Goal: Task Accomplishment & Management: Complete application form

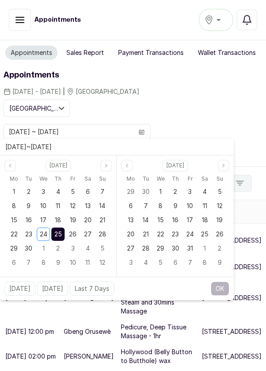
click at [60, 234] on span "25" at bounding box center [58, 234] width 8 height 8
click at [221, 286] on button "OK" at bounding box center [220, 288] width 19 height 14
type input "[DATE] ~ [DATE]"
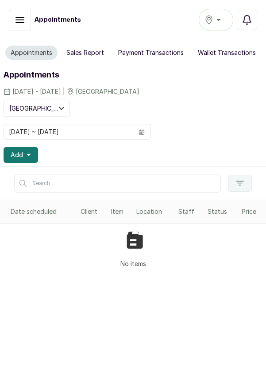
click at [24, 155] on button "Add" at bounding box center [21, 155] width 34 height 16
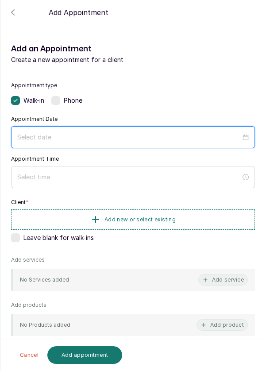
click at [75, 132] on input at bounding box center [128, 137] width 223 height 10
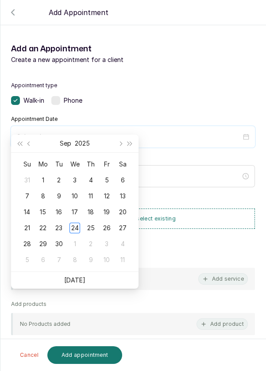
scroll to position [72, 0]
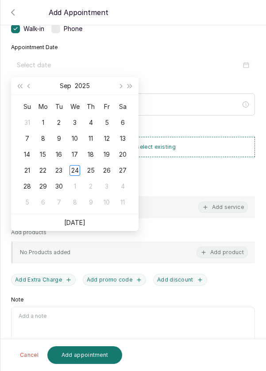
click at [96, 169] on td "25" at bounding box center [91, 170] width 16 height 16
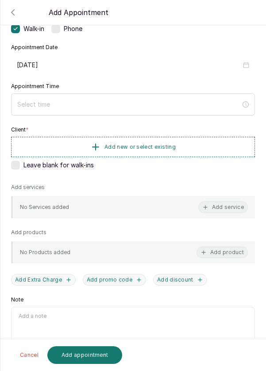
type input "[DATE]"
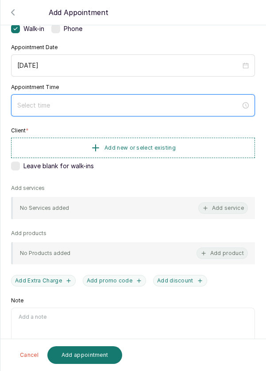
click at [142, 101] on input at bounding box center [128, 105] width 223 height 10
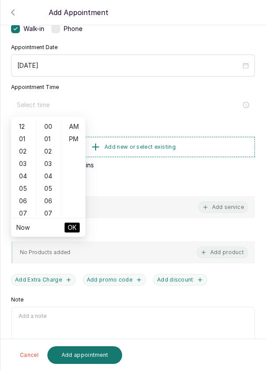
click at [25, 176] on div "04" at bounding box center [23, 176] width 21 height 12
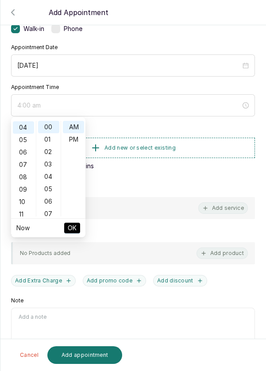
scroll to position [49, 0]
click at [23, 189] on div "09" at bounding box center [23, 189] width 21 height 12
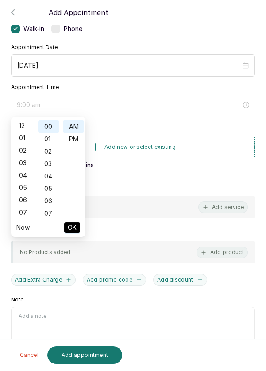
scroll to position [0, 0]
click at [25, 152] on div "10" at bounding box center [23, 152] width 21 height 12
click at [75, 136] on div "PM" at bounding box center [73, 139] width 21 height 12
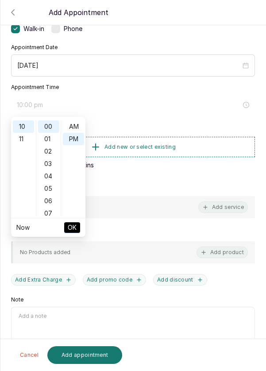
click at [77, 125] on div "AM" at bounding box center [73, 126] width 21 height 12
type input "10:00 am"
click at [70, 226] on span "OK" at bounding box center [72, 227] width 9 height 17
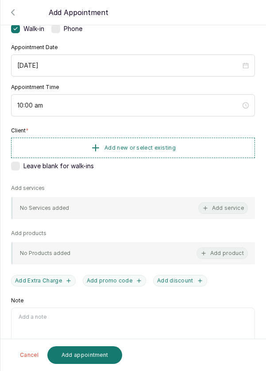
click at [195, 145] on button "Add new or select existing" at bounding box center [133, 148] width 244 height 20
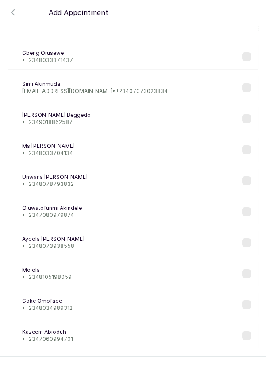
scroll to position [36, 0]
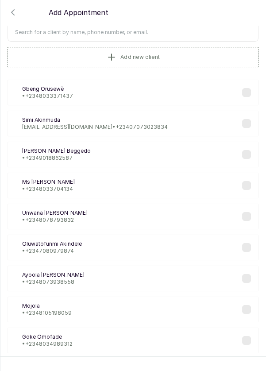
click at [177, 29] on input "text" at bounding box center [133, 32] width 251 height 19
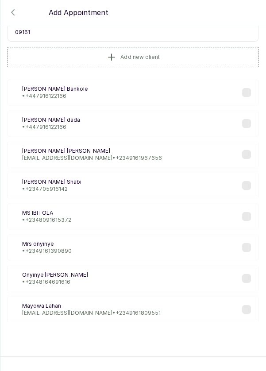
scroll to position [0, 0]
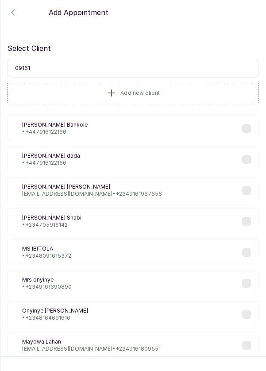
click at [53, 64] on input "09161" at bounding box center [133, 68] width 251 height 19
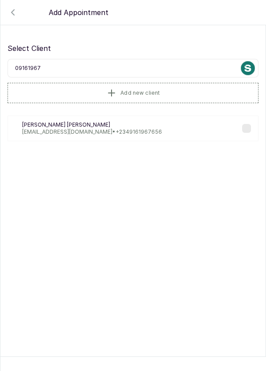
type input "091619676"
click at [126, 126] on p "[PERSON_NAME]" at bounding box center [92, 124] width 140 height 7
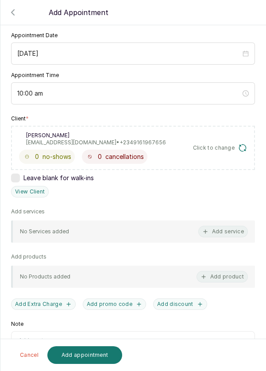
scroll to position [87, 0]
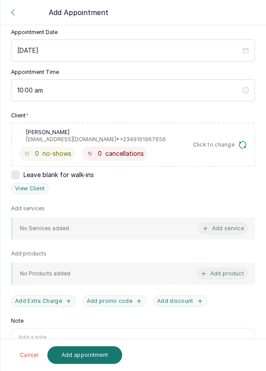
click at [224, 222] on button "Add service" at bounding box center [223, 227] width 50 height 11
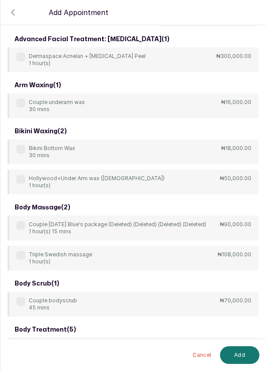
scroll to position [0, 0]
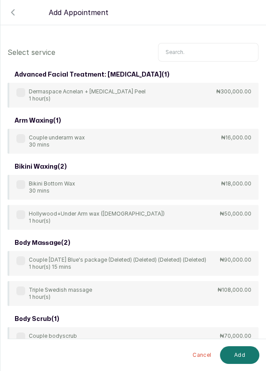
click at [208, 50] on input "text" at bounding box center [208, 52] width 100 height 19
type input "M"
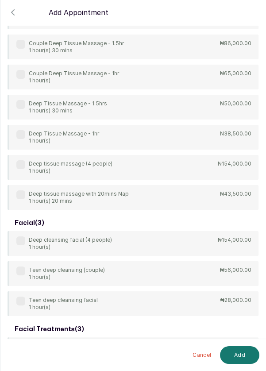
scroll to position [140, 0]
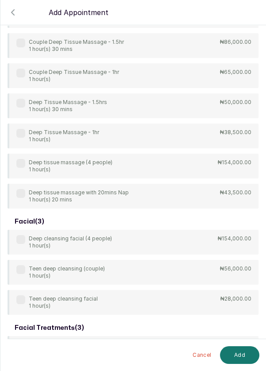
type input "Deep"
click at [23, 131] on div "4Hands Deep Tissue Massage 45 mins ₦55,000.00 Bulk 4hands Deep Tissue Massage (…" at bounding box center [133, 75] width 251 height 265
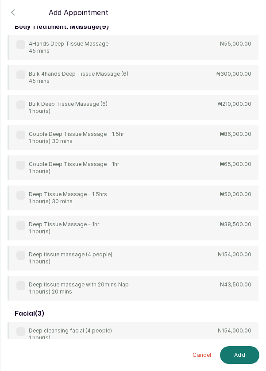
click at [23, 222] on label at bounding box center [20, 225] width 9 height 9
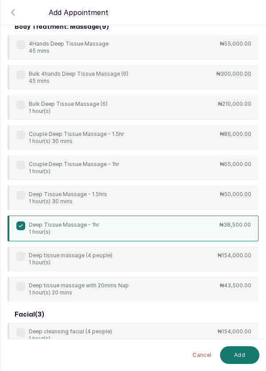
click at [239, 354] on button "Add" at bounding box center [239, 355] width 39 height 18
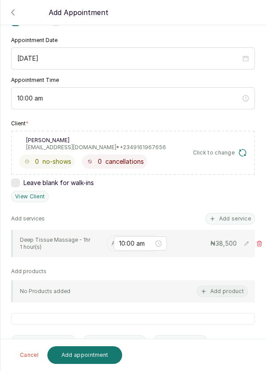
scroll to position [93, 0]
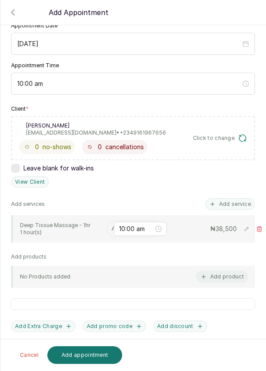
click at [111, 226] on input "text" at bounding box center [111, 229] width 1 height 6
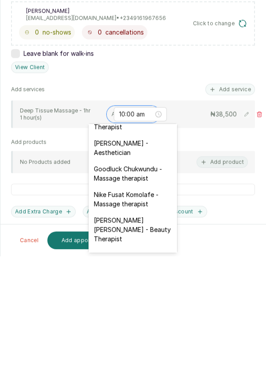
scroll to position [270, 0]
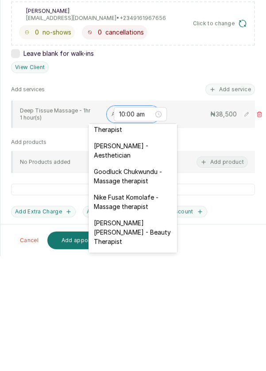
click at [147, 303] on div "Nike Fusat Komolafe - Massage therapist" at bounding box center [132, 316] width 88 height 26
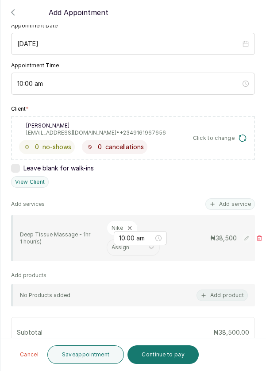
click at [238, 199] on button "Add service" at bounding box center [230, 203] width 50 height 11
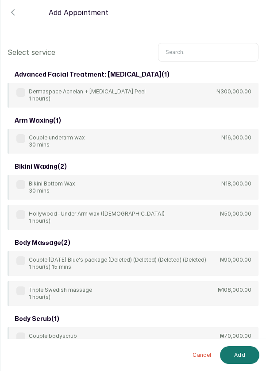
scroll to position [2, 0]
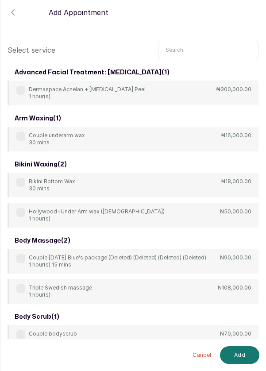
click at [202, 46] on input "text" at bounding box center [208, 50] width 100 height 19
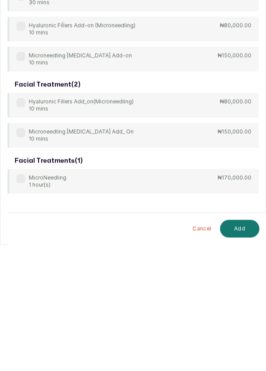
scroll to position [3, 0]
type input "Micro"
click at [23, 300] on label at bounding box center [20, 304] width 9 height 9
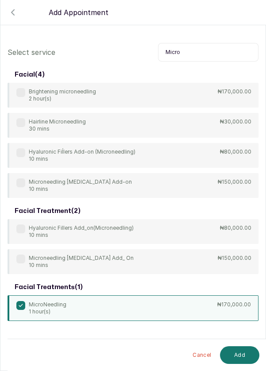
click at [244, 355] on button "Add" at bounding box center [239, 355] width 39 height 18
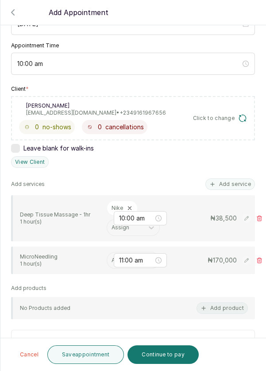
scroll to position [114, 0]
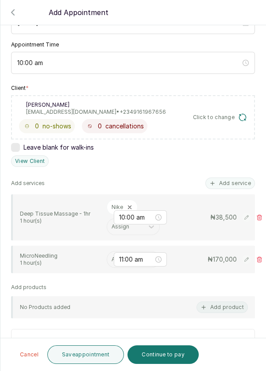
click at [112, 256] on input "text" at bounding box center [111, 259] width 1 height 6
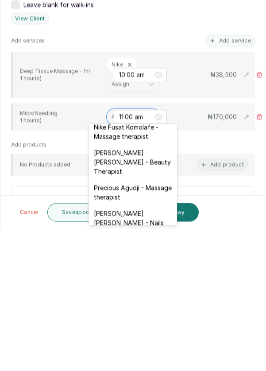
scroll to position [396, 0]
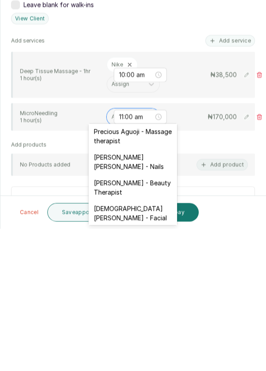
click at [160, 342] on div "[DEMOGRAPHIC_DATA][PERSON_NAME] - Facial" at bounding box center [132, 355] width 88 height 26
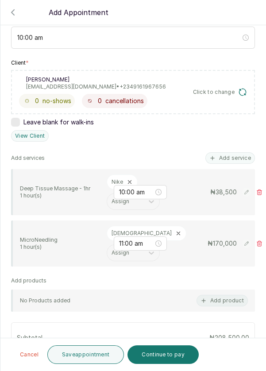
scroll to position [159, 0]
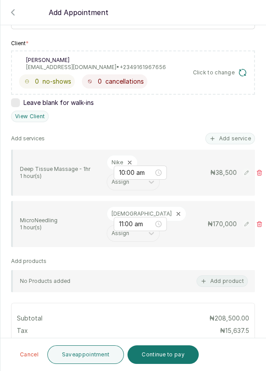
click at [96, 358] on button "Save appointment" at bounding box center [85, 354] width 77 height 19
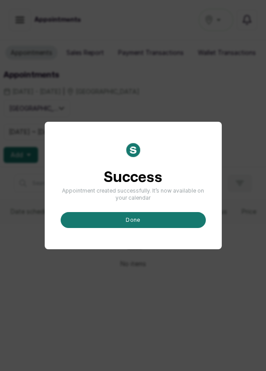
click at [168, 228] on button "done" at bounding box center [133, 220] width 145 height 16
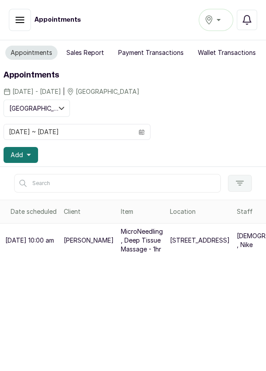
click at [36, 154] on button "Add" at bounding box center [21, 155] width 34 height 16
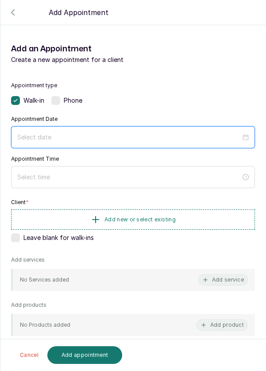
click at [175, 132] on input at bounding box center [128, 137] width 223 height 10
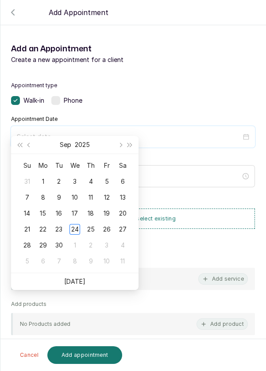
scroll to position [72, 0]
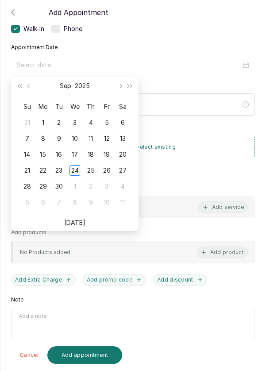
click at [92, 173] on div "25" at bounding box center [90, 170] width 11 height 11
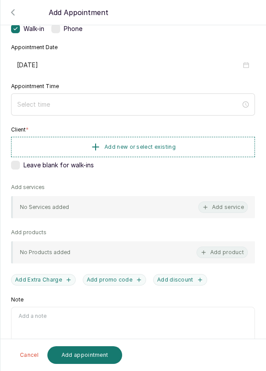
type input "[DATE]"
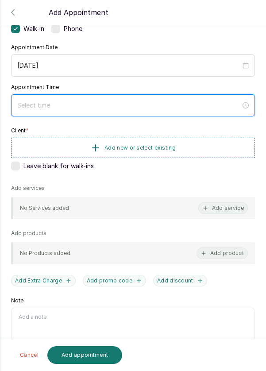
click at [146, 108] on input at bounding box center [128, 105] width 223 height 10
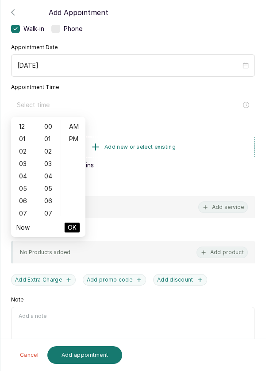
click at [21, 129] on div "12" at bounding box center [23, 126] width 21 height 12
click at [78, 135] on div "PM" at bounding box center [73, 139] width 21 height 12
click at [77, 230] on button "OK" at bounding box center [72, 227] width 16 height 11
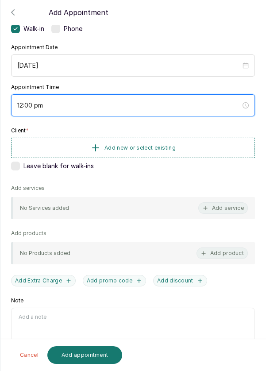
click at [20, 103] on input "12:00 pm" at bounding box center [128, 105] width 223 height 10
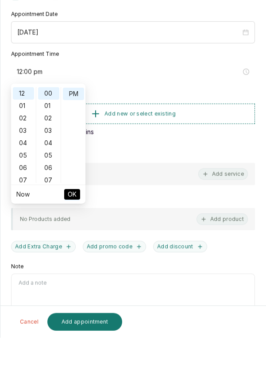
click at [22, 176] on div "04" at bounding box center [23, 176] width 21 height 12
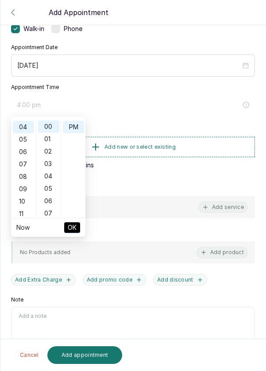
click at [21, 214] on div "11" at bounding box center [23, 213] width 21 height 12
click at [78, 129] on div "PM" at bounding box center [73, 127] width 21 height 12
click at [77, 126] on div "AM" at bounding box center [73, 126] width 21 height 12
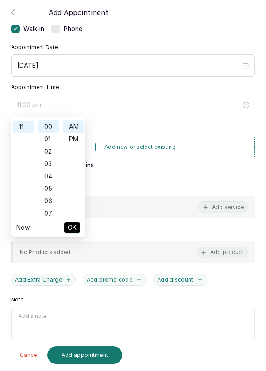
type input "11:00 am"
click at [71, 231] on span "OK" at bounding box center [72, 227] width 9 height 17
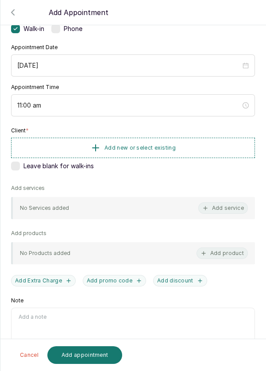
click at [203, 144] on button "Add new or select existing" at bounding box center [133, 148] width 244 height 20
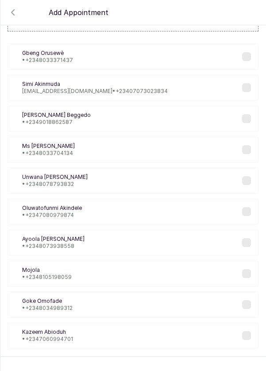
scroll to position [36, 0]
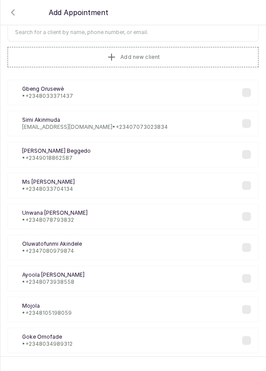
click at [184, 29] on input "text" at bounding box center [133, 32] width 251 height 19
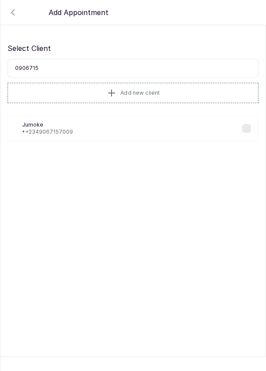
scroll to position [0, 0]
type input "09067157009"
click at [99, 118] on div "[PERSON_NAME] • [PHONE_NUMBER]" at bounding box center [133, 128] width 251 height 26
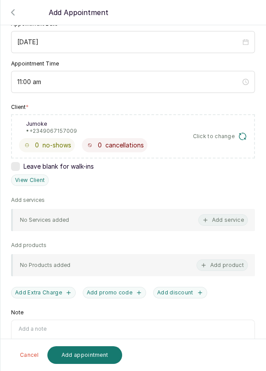
scroll to position [103, 0]
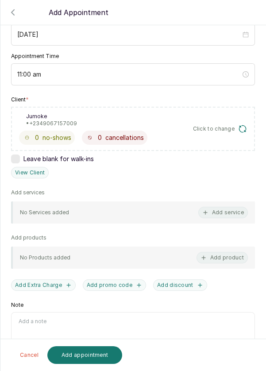
click at [228, 209] on button "Add service" at bounding box center [223, 212] width 50 height 11
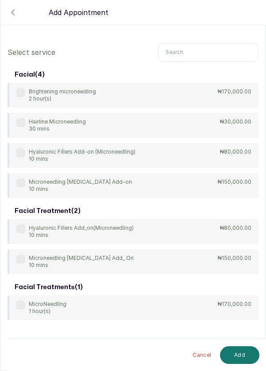
scroll to position [0, 0]
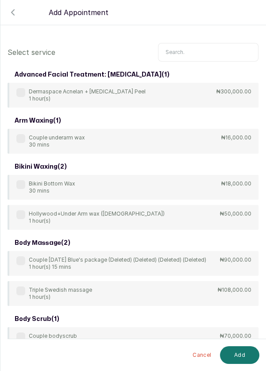
click at [200, 43] on input "text" at bounding box center [208, 52] width 100 height 19
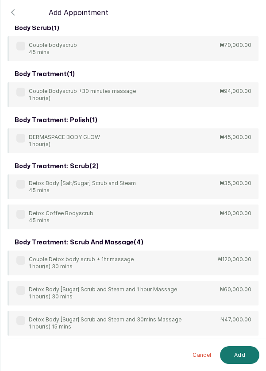
scroll to position [50, 0]
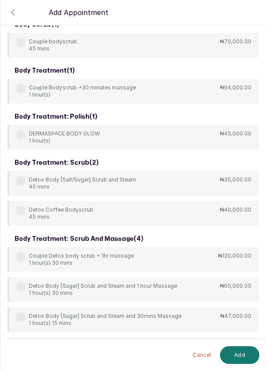
type input "Body"
click at [23, 134] on label at bounding box center [20, 134] width 9 height 9
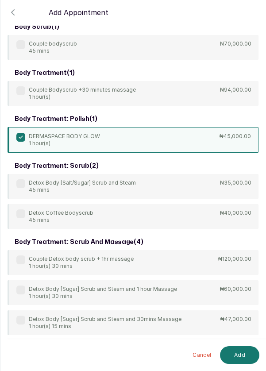
click at [242, 362] on button "Add" at bounding box center [239, 355] width 39 height 18
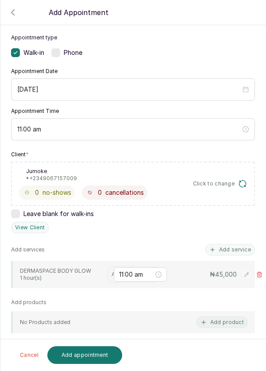
click at [111, 271] on input "text" at bounding box center [111, 274] width 1 height 6
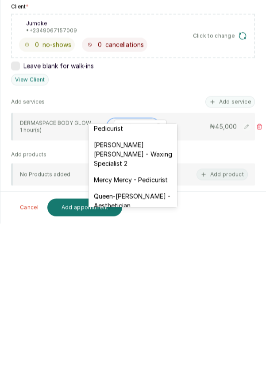
scroll to position [129, 0]
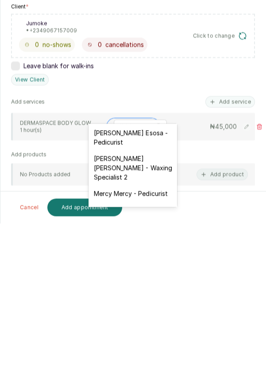
click at [156, 308] on div "[PERSON_NAME] [PERSON_NAME] - Waxing Specialist 2" at bounding box center [132, 315] width 88 height 35
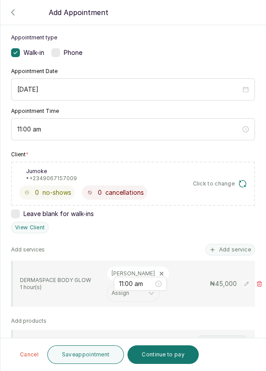
click at [106, 356] on button "Save appointment" at bounding box center [85, 354] width 77 height 19
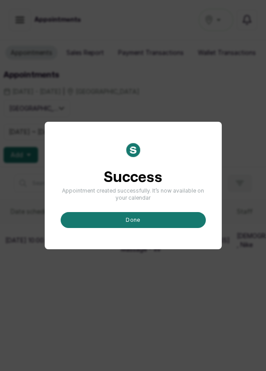
click at [150, 228] on button "done" at bounding box center [133, 220] width 145 height 16
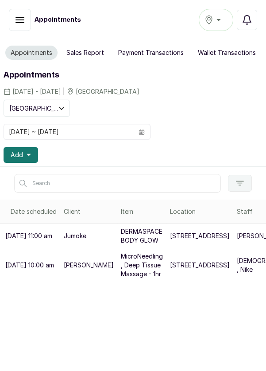
click at [27, 154] on icon "button" at bounding box center [29, 155] width 4 height 2
click at [35, 156] on button "Add" at bounding box center [21, 155] width 34 height 16
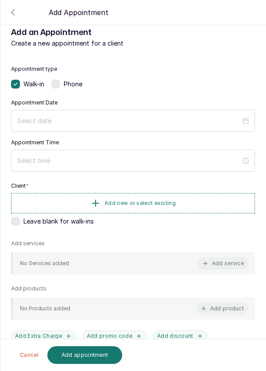
scroll to position [24, 0]
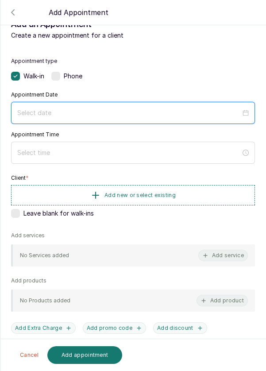
click at [138, 112] on input at bounding box center [128, 113] width 223 height 10
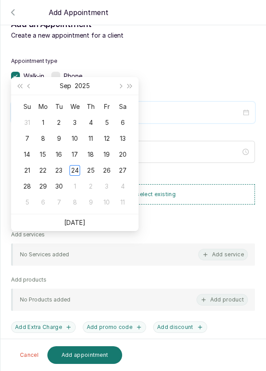
scroll to position [72, 0]
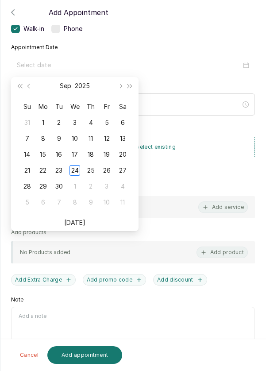
click at [91, 170] on div "25" at bounding box center [90, 170] width 11 height 11
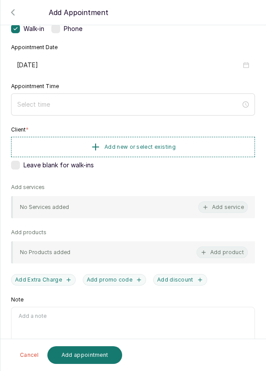
type input "[DATE]"
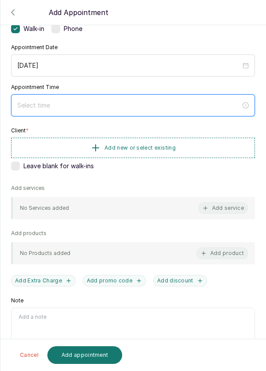
click at [140, 104] on input at bounding box center [128, 105] width 223 height 10
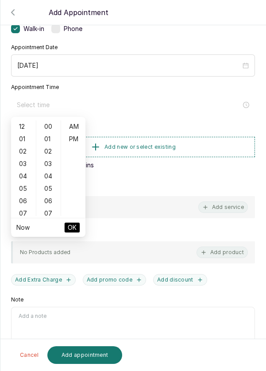
click at [15, 126] on div "12" at bounding box center [23, 126] width 21 height 12
click at [75, 143] on div "PM" at bounding box center [73, 139] width 21 height 12
type input "12:00 pm"
click at [74, 228] on span "OK" at bounding box center [72, 227] width 9 height 17
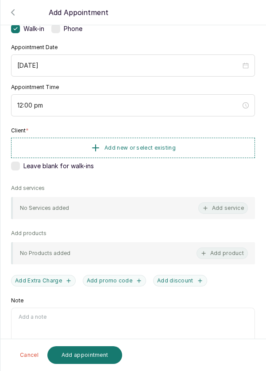
click at [211, 146] on button "Add new or select existing" at bounding box center [133, 148] width 244 height 20
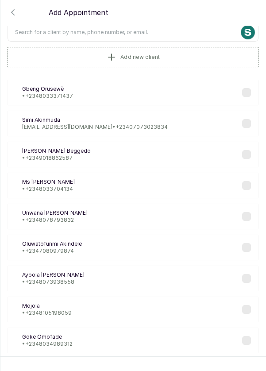
click at [186, 30] on input "text" at bounding box center [133, 32] width 251 height 19
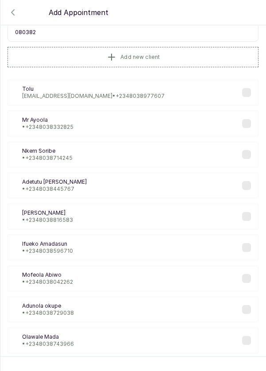
type input "0803826"
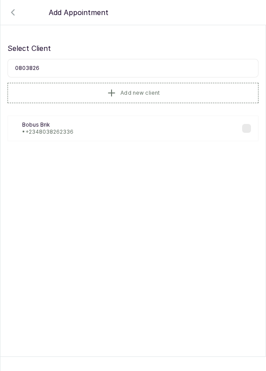
scroll to position [0, 0]
click at [133, 126] on div "BB Bobus Brik • [PHONE_NUMBER]" at bounding box center [133, 128] width 251 height 26
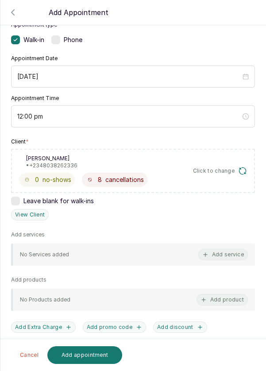
scroll to position [61, 0]
click at [225, 257] on button "Add service" at bounding box center [223, 253] width 50 height 11
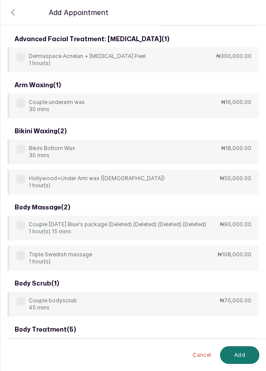
scroll to position [0, 0]
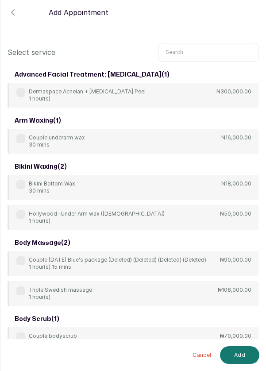
click at [192, 51] on input "text" at bounding box center [208, 52] width 100 height 19
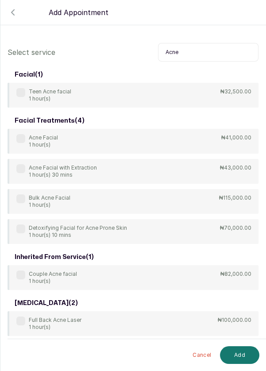
type input "Acne"
click at [24, 142] on div "Acne Facial 1 hour(s)" at bounding box center [37, 141] width 42 height 14
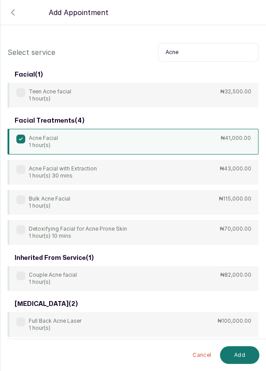
click at [237, 356] on button "Add" at bounding box center [239, 355] width 39 height 18
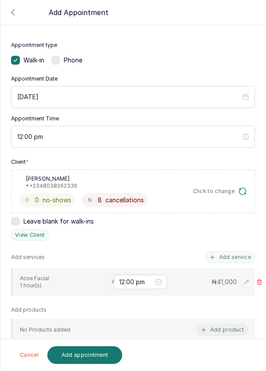
scroll to position [52, 0]
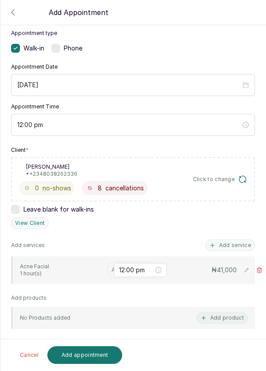
click at [111, 268] on input "text" at bounding box center [111, 270] width 1 height 6
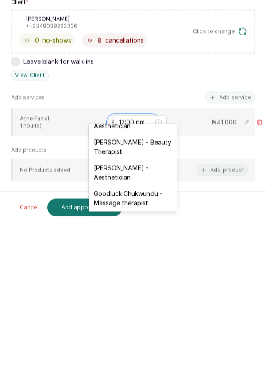
scroll to position [247, 0]
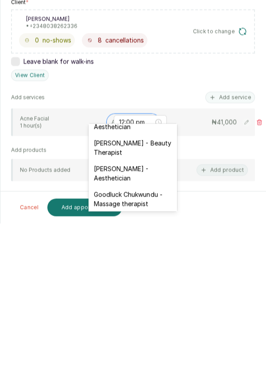
click at [148, 313] on div "[PERSON_NAME] - Aesthetician" at bounding box center [132, 321] width 88 height 26
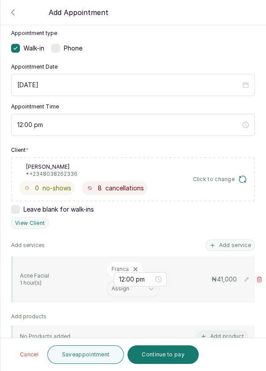
click at [102, 353] on button "Save appointment" at bounding box center [85, 354] width 77 height 19
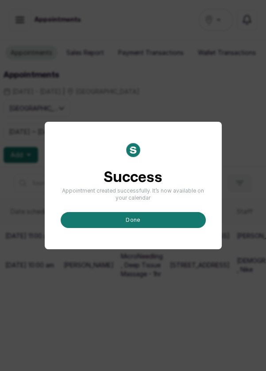
click at [185, 228] on button "done" at bounding box center [133, 220] width 145 height 16
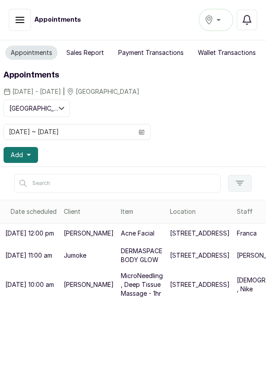
click at [28, 154] on icon "button" at bounding box center [29, 155] width 4 height 2
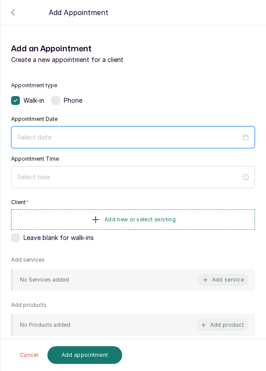
click at [39, 138] on input at bounding box center [128, 137] width 223 height 10
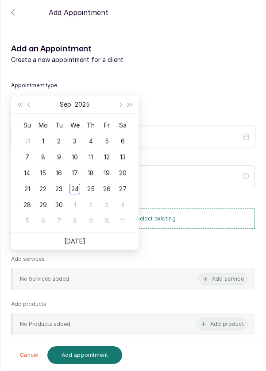
scroll to position [72, 0]
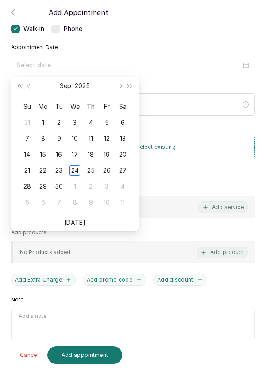
click at [89, 169] on div "25" at bounding box center [90, 170] width 11 height 11
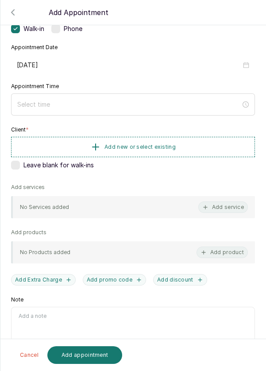
type input "[DATE]"
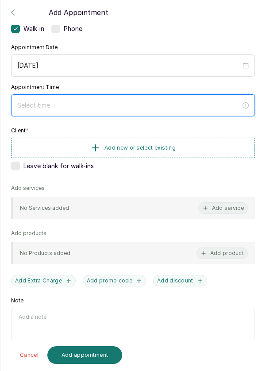
click at [168, 100] on input at bounding box center [128, 105] width 223 height 10
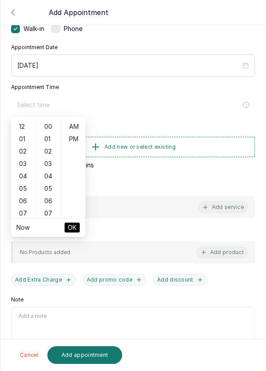
click at [19, 133] on div "01" at bounding box center [23, 139] width 21 height 12
click at [50, 188] on div "05" at bounding box center [48, 188] width 21 height 12
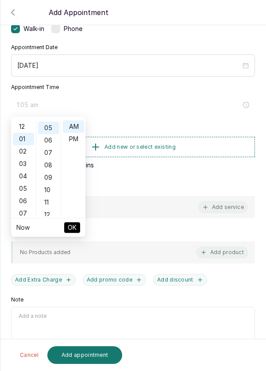
scroll to position [61, 0]
click at [50, 189] on div "10" at bounding box center [48, 189] width 21 height 12
click at [49, 189] on div "15" at bounding box center [48, 188] width 21 height 12
click at [51, 188] on div "20" at bounding box center [48, 189] width 21 height 12
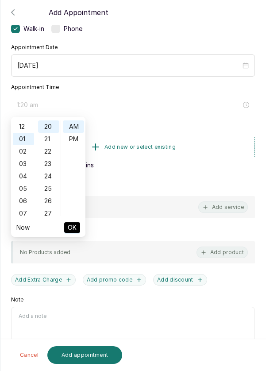
click at [51, 191] on div "25" at bounding box center [48, 188] width 21 height 12
click at [50, 192] on div "30" at bounding box center [48, 188] width 21 height 12
type input "1:30 am"
click at [77, 230] on button "OK" at bounding box center [72, 227] width 16 height 11
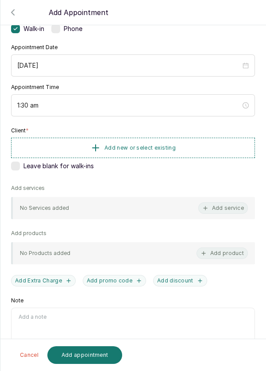
click at [188, 148] on button "Add new or select existing" at bounding box center [133, 148] width 244 height 20
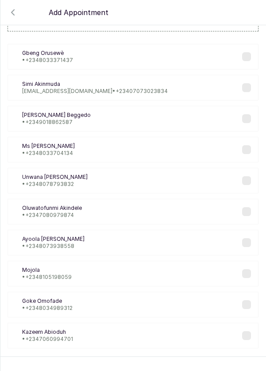
scroll to position [36, 0]
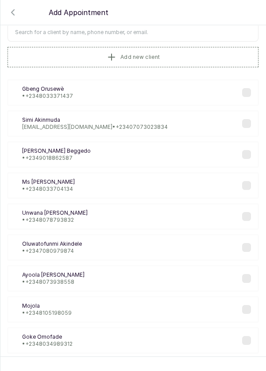
click at [181, 33] on input "text" at bounding box center [133, 32] width 251 height 19
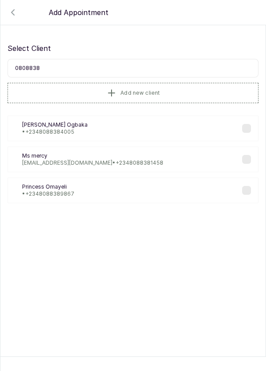
scroll to position [0, 0]
type input "0808838400"
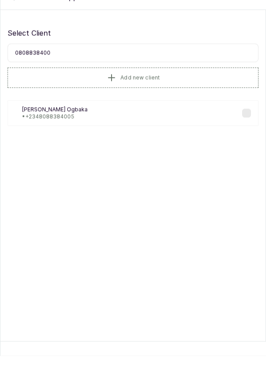
click at [75, 127] on div "DO [PERSON_NAME] • [PHONE_NUMBER]" at bounding box center [133, 128] width 251 height 26
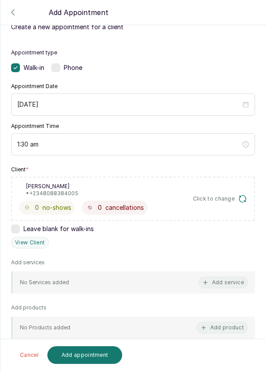
scroll to position [41, 0]
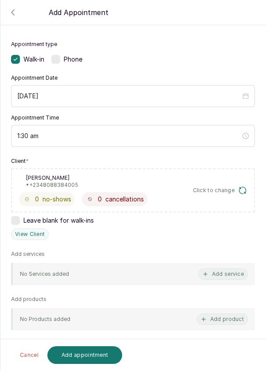
click at [226, 276] on button "Add service" at bounding box center [223, 273] width 50 height 11
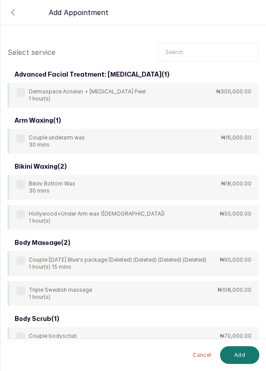
scroll to position [0, 0]
click at [197, 52] on input "text" at bounding box center [208, 52] width 100 height 19
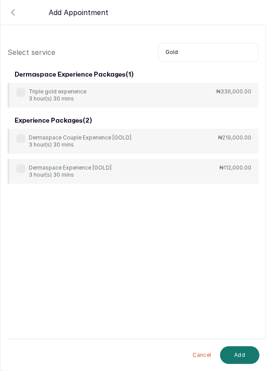
type input "Gold"
click at [23, 168] on label at bounding box center [20, 168] width 9 height 9
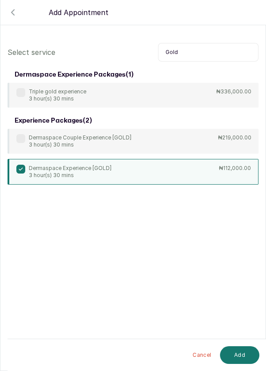
click at [249, 356] on button "Add" at bounding box center [239, 355] width 39 height 18
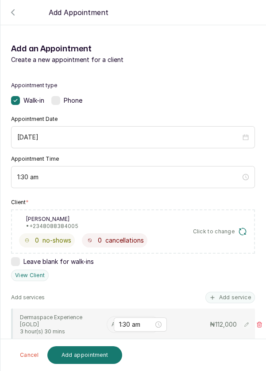
click at [111, 322] on input "text" at bounding box center [111, 324] width 1 height 6
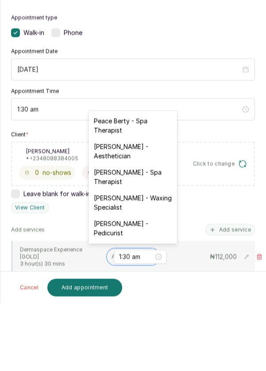
scroll to position [42, 0]
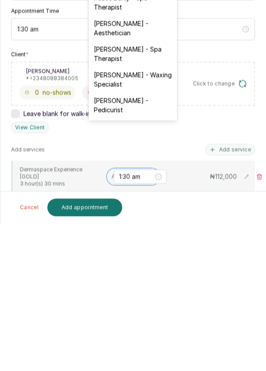
click at [143, 253] on div "[PERSON_NAME] - Pedicurist" at bounding box center [132, 253] width 88 height 26
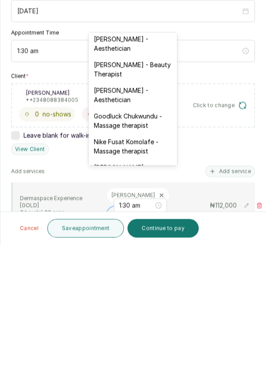
scroll to position [226, 0]
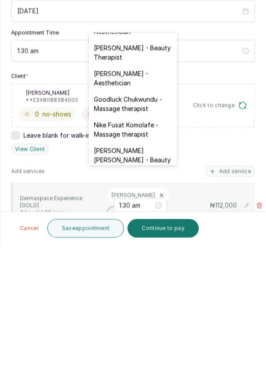
click at [148, 251] on div "Nike Fusat Komolafe - Massage therapist" at bounding box center [132, 256] width 88 height 26
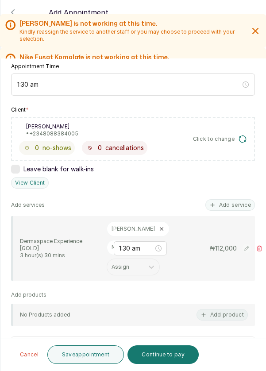
scroll to position [93, 0]
click at [101, 353] on button "Save appointment" at bounding box center [85, 354] width 77 height 19
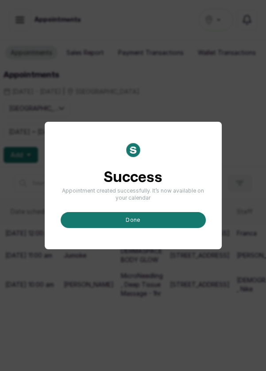
click at [160, 228] on button "done" at bounding box center [133, 220] width 145 height 16
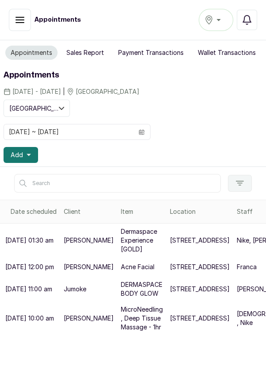
click at [29, 153] on icon "button" at bounding box center [29, 155] width 4 height 4
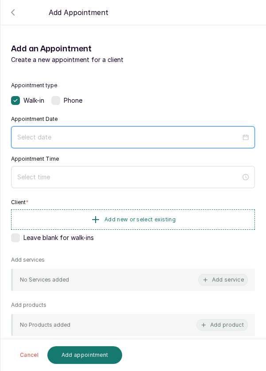
click at [109, 133] on input at bounding box center [128, 137] width 223 height 10
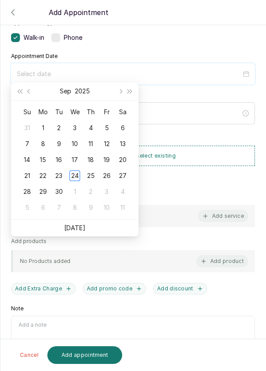
scroll to position [67, 0]
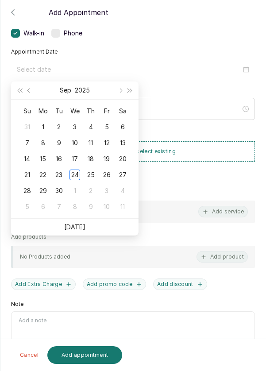
click at [91, 176] on div "25" at bounding box center [90, 174] width 11 height 11
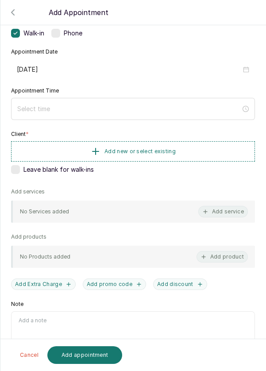
type input "[DATE]"
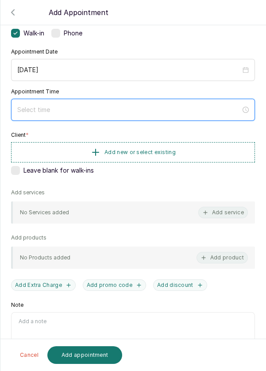
click at [149, 107] on input at bounding box center [128, 110] width 223 height 10
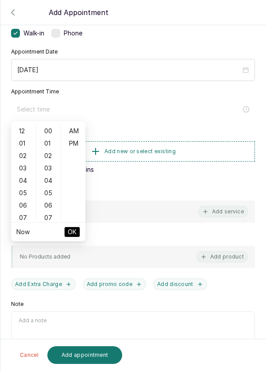
click at [23, 146] on div "01" at bounding box center [23, 143] width 21 height 12
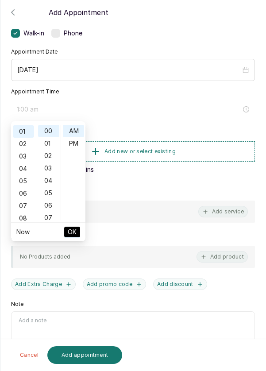
click at [77, 142] on div "PM" at bounding box center [73, 143] width 21 height 12
type input "1:00 pm"
click at [77, 231] on button "OK" at bounding box center [72, 231] width 16 height 11
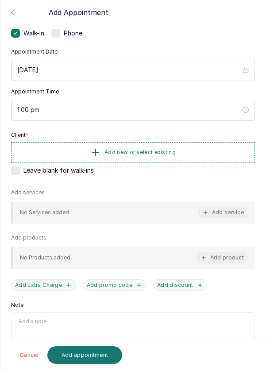
click at [200, 151] on button "Add new or select existing" at bounding box center [133, 152] width 244 height 20
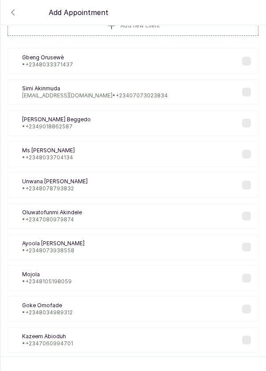
scroll to position [32, 0]
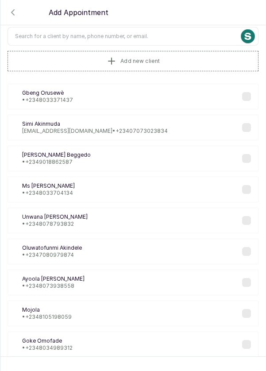
click at [189, 34] on input "text" at bounding box center [133, 36] width 251 height 19
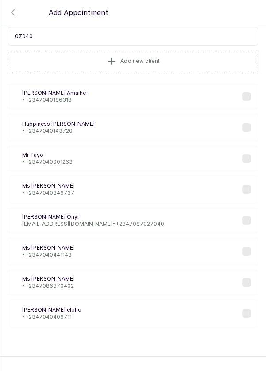
scroll to position [0, 0]
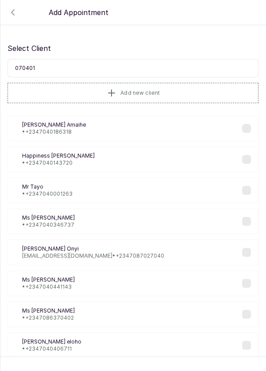
type input "0704018"
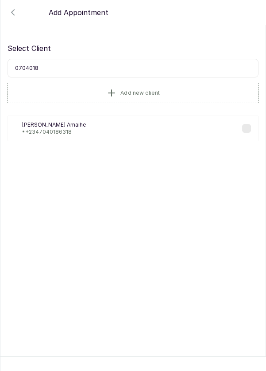
click at [45, 138] on div "FA [PERSON_NAME] • [PHONE_NUMBER]" at bounding box center [133, 128] width 251 height 26
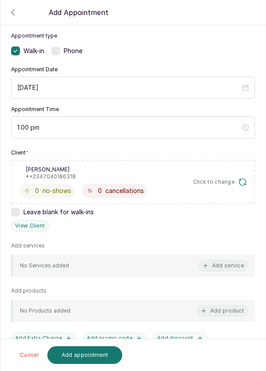
scroll to position [53, 0]
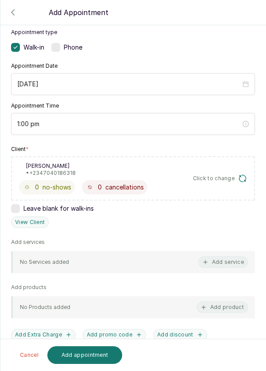
click at [236, 265] on button "Add service" at bounding box center [223, 261] width 50 height 11
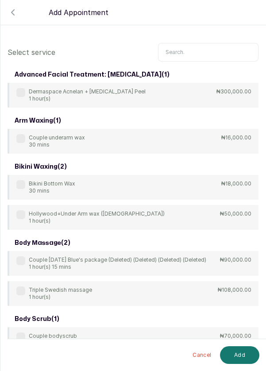
scroll to position [0, 0]
click at [196, 53] on input "text" at bounding box center [208, 52] width 100 height 19
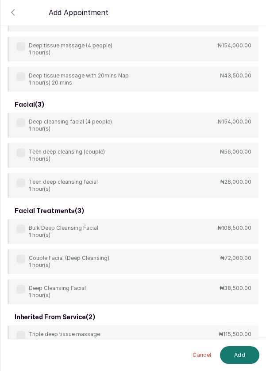
scroll to position [265, 0]
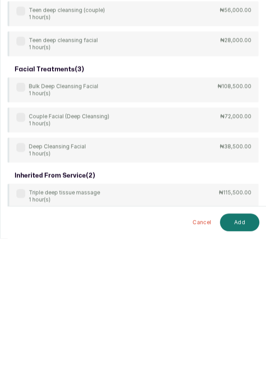
type input "Deep"
click at [21, 277] on label at bounding box center [20, 280] width 9 height 9
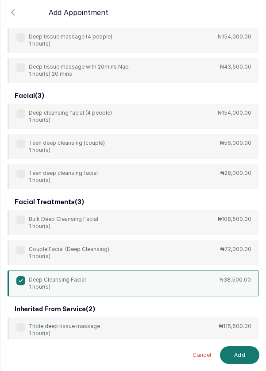
click at [242, 358] on button "Add" at bounding box center [239, 355] width 39 height 18
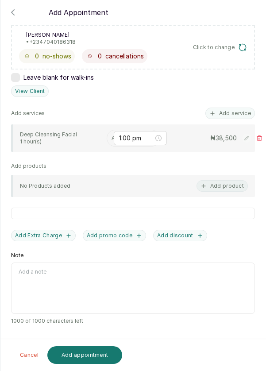
scroll to position [138, 0]
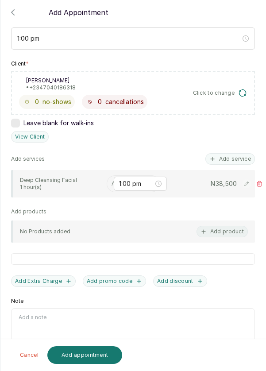
click at [111, 181] on input "text" at bounding box center [111, 183] width 1 height 6
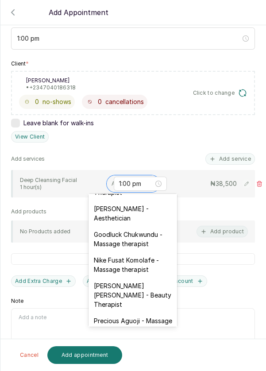
scroll to position [279, 0]
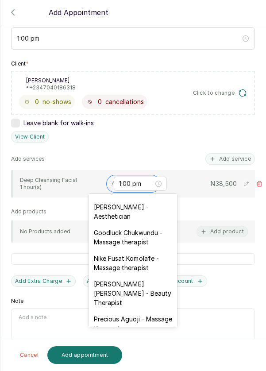
click at [155, 201] on div "[PERSON_NAME] - Aesthetician" at bounding box center [132, 212] width 88 height 26
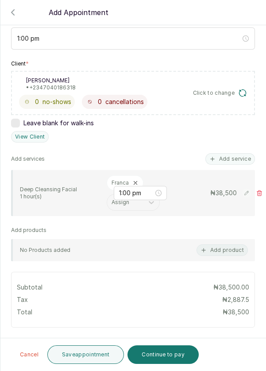
click at [95, 353] on button "Save appointment" at bounding box center [85, 354] width 77 height 19
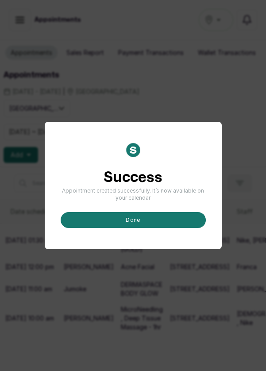
click at [153, 228] on button "done" at bounding box center [133, 220] width 145 height 16
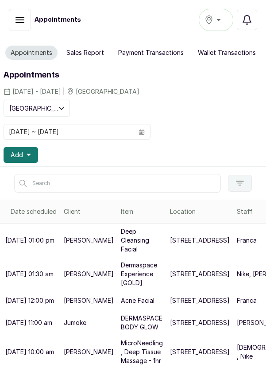
click at [33, 155] on button "Add" at bounding box center [21, 155] width 34 height 16
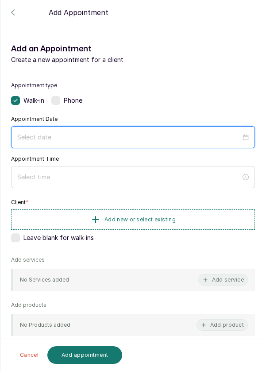
click at [113, 133] on input at bounding box center [128, 137] width 223 height 10
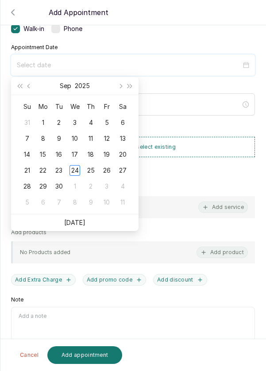
scroll to position [69, 0]
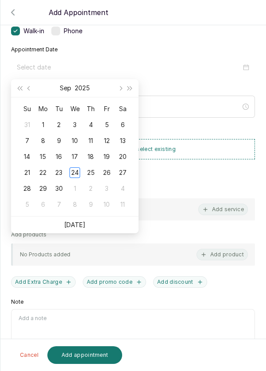
click at [91, 168] on div "25" at bounding box center [90, 172] width 11 height 11
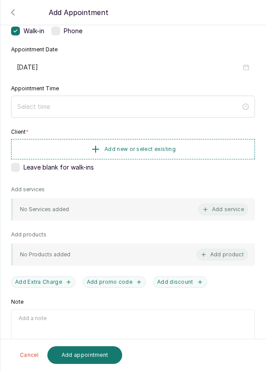
type input "[DATE]"
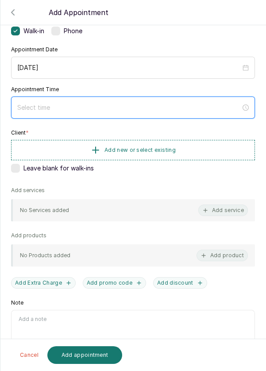
click at [130, 104] on input at bounding box center [128, 108] width 223 height 10
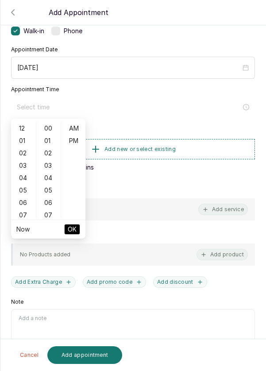
click at [19, 160] on div "03" at bounding box center [23, 165] width 21 height 12
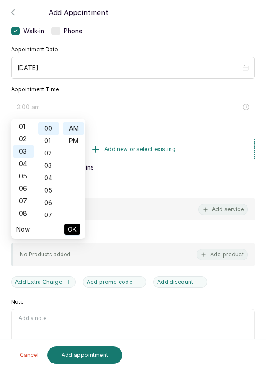
scroll to position [0, 0]
click at [23, 155] on div "02" at bounding box center [23, 153] width 21 height 12
click at [75, 142] on div "PM" at bounding box center [73, 140] width 21 height 12
type input "2:00 pm"
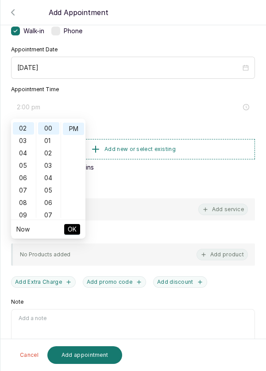
scroll to position [12, 0]
click at [77, 232] on button "OK" at bounding box center [72, 229] width 16 height 11
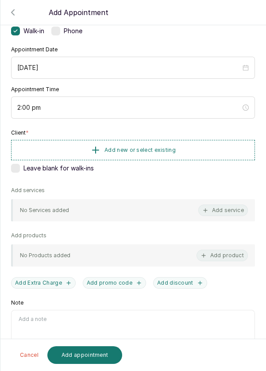
click at [214, 151] on button "Add new or select existing" at bounding box center [133, 150] width 244 height 20
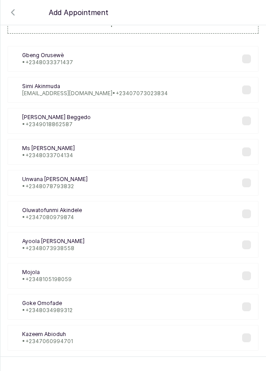
scroll to position [34, 0]
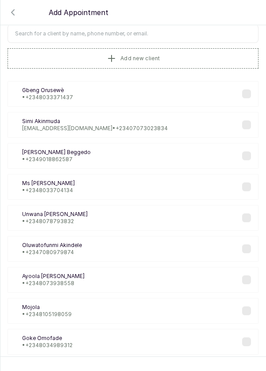
click at [193, 31] on input "text" at bounding box center [133, 33] width 251 height 19
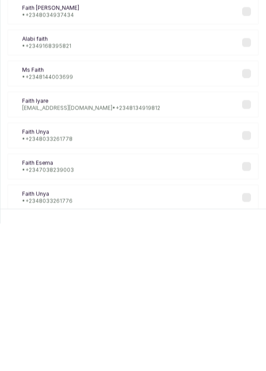
scroll to position [7, 0]
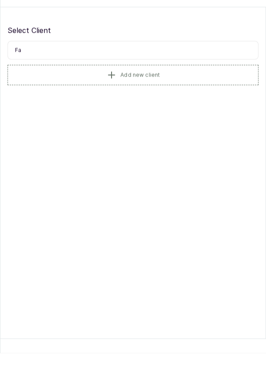
type input "F"
click at [189, 85] on button "Add new client" at bounding box center [133, 93] width 251 height 20
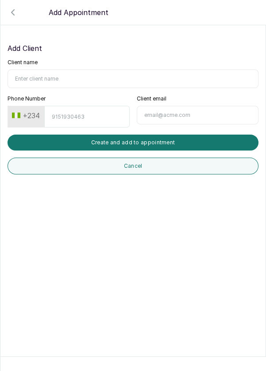
click at [68, 69] on input "Client name" at bounding box center [133, 78] width 251 height 19
type input "[PERSON_NAME]"
click at [96, 108] on input "Phone Number" at bounding box center [86, 117] width 85 height 22
click at [235, 51] on div "Add Client Client name [PERSON_NAME] Phone Number +234 Client email Create and …" at bounding box center [133, 108] width 251 height 131
click at [12, 12] on icon "button" at bounding box center [13, 12] width 11 height 11
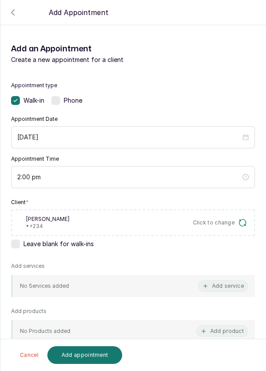
click at [12, 12] on icon "button" at bounding box center [13, 12] width 11 height 11
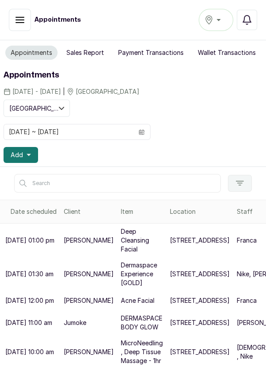
scroll to position [16, 0]
click at [237, 275] on p "Nike, [PERSON_NAME]" at bounding box center [270, 273] width 66 height 9
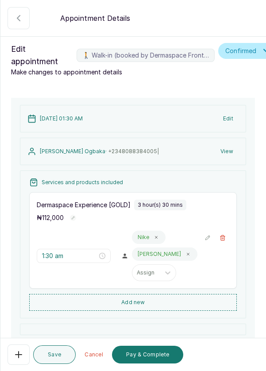
click at [229, 126] on button "Edit" at bounding box center [228, 119] width 21 height 16
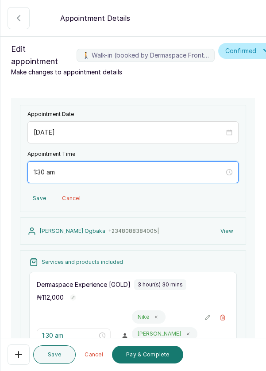
click at [36, 168] on input "1:30 am" at bounding box center [129, 172] width 191 height 10
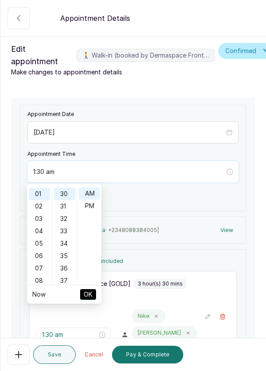
scroll to position [0, 0]
click at [39, 193] on div "12" at bounding box center [39, 193] width 21 height 12
click at [94, 205] on div "PM" at bounding box center [89, 205] width 21 height 12
type input "12:30 pm"
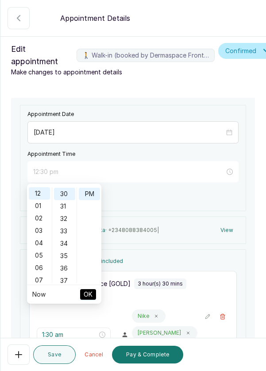
click at [93, 293] on button "OK" at bounding box center [88, 294] width 16 height 11
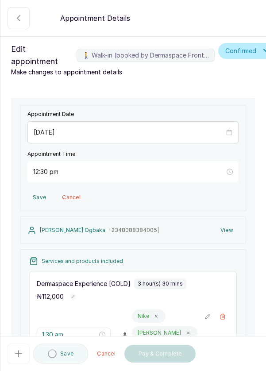
type input "12:30 pm"
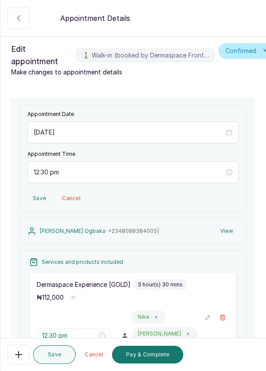
click at [54, 349] on button "Save" at bounding box center [54, 354] width 42 height 19
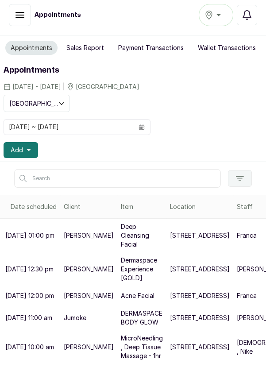
scroll to position [0, 0]
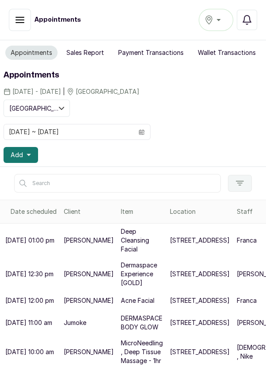
click at [32, 147] on button "Add" at bounding box center [21, 155] width 34 height 16
click at [34, 147] on button "Add" at bounding box center [21, 155] width 34 height 16
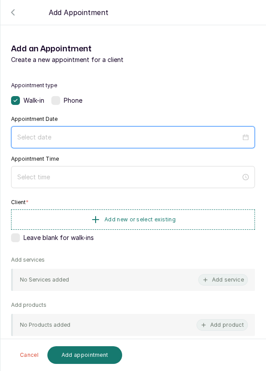
click at [108, 132] on input at bounding box center [128, 137] width 223 height 10
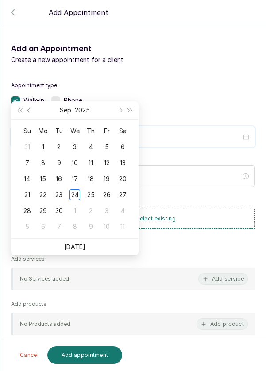
scroll to position [61, 0]
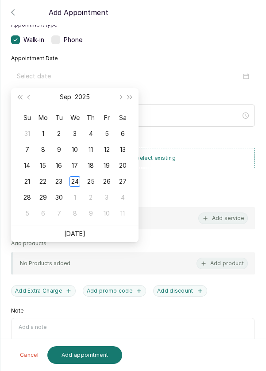
click at [91, 184] on div "25" at bounding box center [90, 181] width 11 height 11
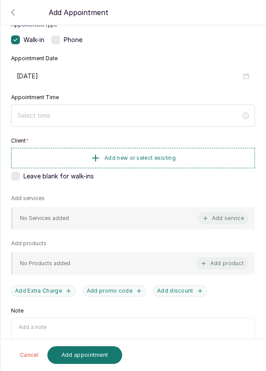
type input "[DATE]"
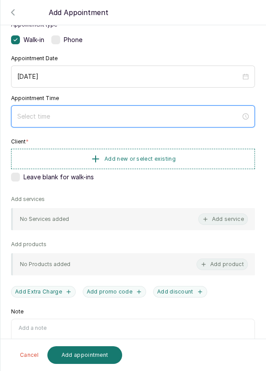
click at [137, 116] on input at bounding box center [128, 116] width 223 height 10
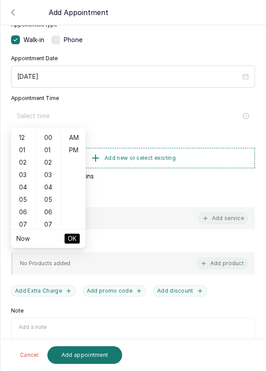
click at [22, 165] on div "02" at bounding box center [23, 162] width 21 height 12
click at [78, 152] on div "PM" at bounding box center [73, 150] width 21 height 12
type input "2:00 pm"
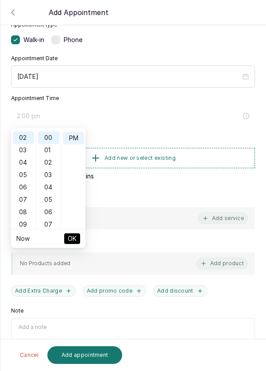
click at [77, 241] on button "OK" at bounding box center [72, 238] width 16 height 11
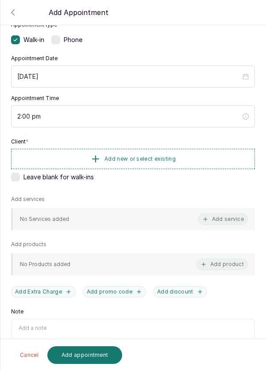
click at [187, 161] on button "Add new or select existing" at bounding box center [133, 159] width 244 height 20
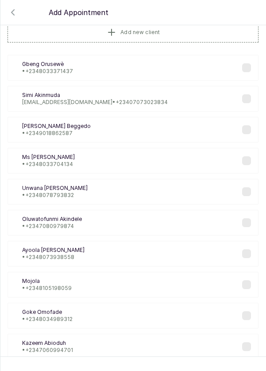
scroll to position [25, 0]
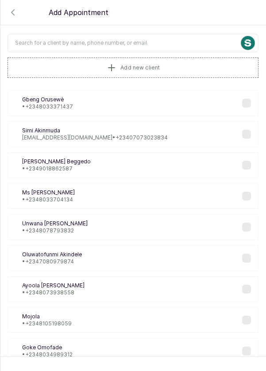
click at [175, 70] on button "Add new client" at bounding box center [133, 67] width 251 height 20
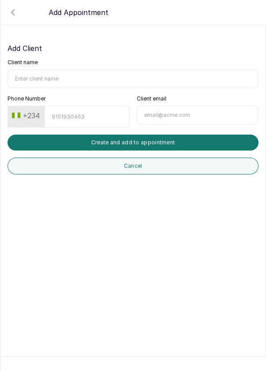
scroll to position [0, 0]
click at [110, 78] on input "Client name" at bounding box center [133, 78] width 251 height 19
type input "[PERSON_NAME]"
click at [91, 116] on input "Phone Number" at bounding box center [86, 117] width 85 height 22
click at [24, 114] on button "+234" at bounding box center [25, 115] width 35 height 14
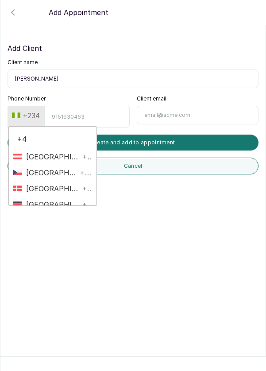
type input "+44"
click at [34, 114] on button "+234" at bounding box center [25, 115] width 35 height 14
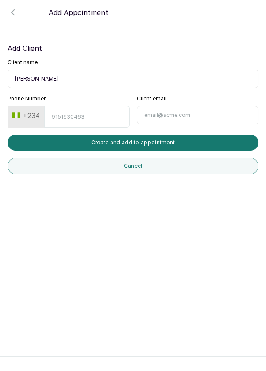
click at [29, 111] on button "+234" at bounding box center [25, 115] width 35 height 14
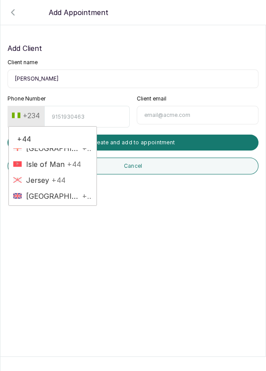
scroll to position [11, 0]
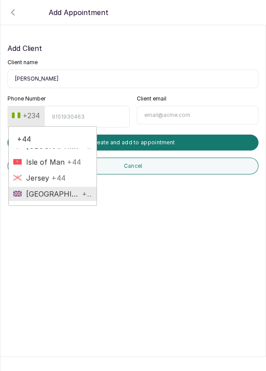
click at [70, 190] on span "[GEOGRAPHIC_DATA]" at bounding box center [51, 193] width 58 height 11
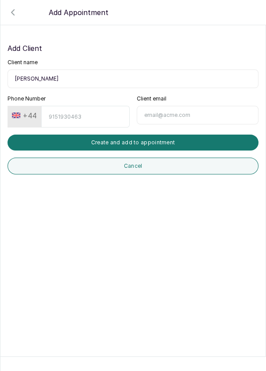
click at [35, 112] on button "+44" at bounding box center [24, 115] width 32 height 14
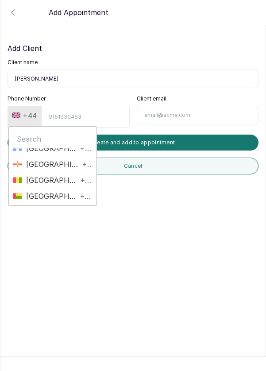
scroll to position [1300, 0]
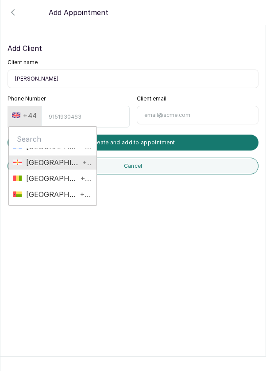
click at [77, 161] on span "Guernsey +44" at bounding box center [52, 162] width 79 height 11
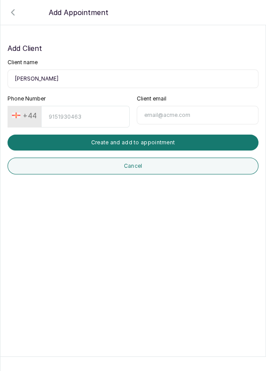
click at [92, 115] on input "Phone Number" at bounding box center [85, 117] width 88 height 22
type input "7459297056"
click at [197, 138] on button "Create and add to appointment" at bounding box center [133, 142] width 251 height 16
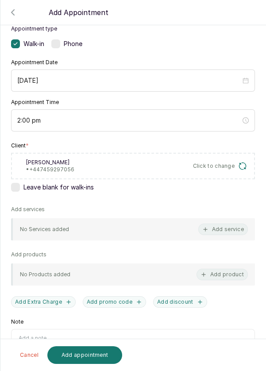
click at [230, 228] on button "Add service" at bounding box center [223, 228] width 50 height 11
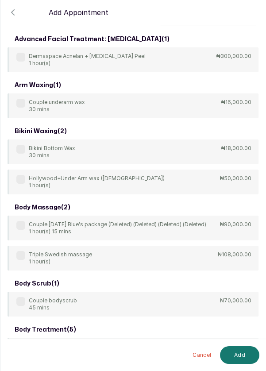
scroll to position [0, 0]
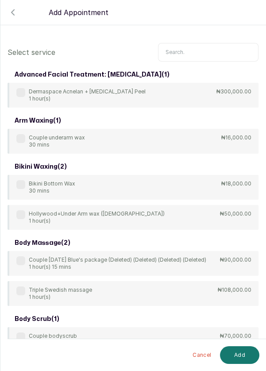
click at [220, 49] on input "text" at bounding box center [208, 52] width 100 height 19
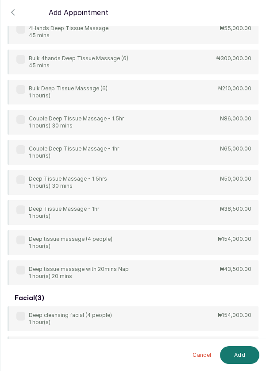
scroll to position [66, 0]
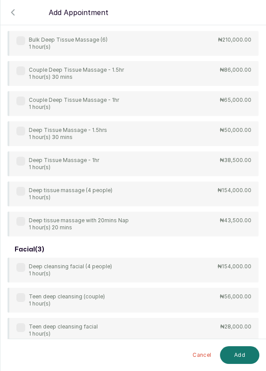
type input "Deep"
click at [27, 154] on div "4Hands Deep Tissue Massage 45 mins ₦55,000.00 Bulk 4hands Deep Tissue Massage (…" at bounding box center [133, 103] width 251 height 265
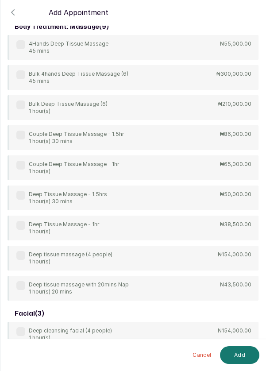
click at [20, 227] on label at bounding box center [20, 225] width 9 height 9
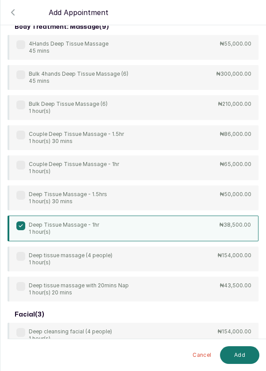
click at [245, 360] on button "Add" at bounding box center [239, 355] width 39 height 18
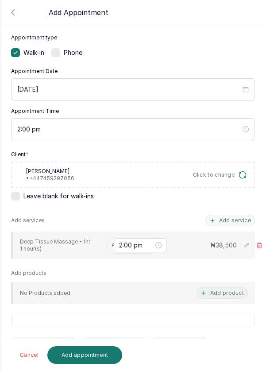
click at [111, 243] on input "text" at bounding box center [111, 245] width 1 height 6
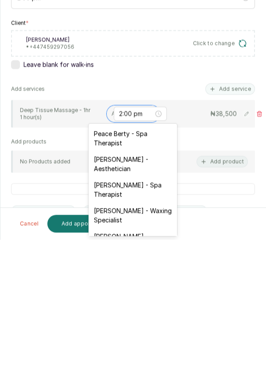
click at [148, 268] on div "Peace Berty - Spa Therapist" at bounding box center [132, 270] width 88 height 26
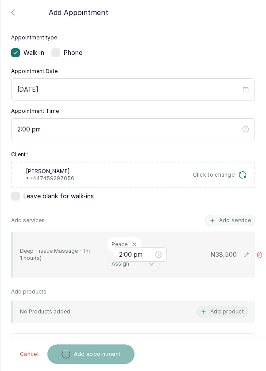
click at [238, 218] on button "Add service" at bounding box center [230, 220] width 50 height 11
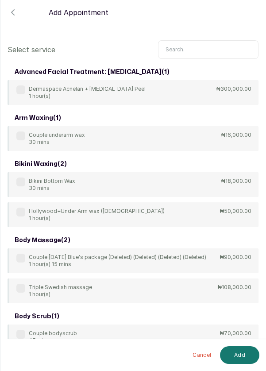
scroll to position [3, 0]
click at [204, 51] on input "text" at bounding box center [208, 49] width 100 height 19
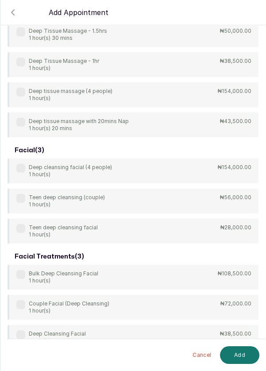
scroll to position [265, 0]
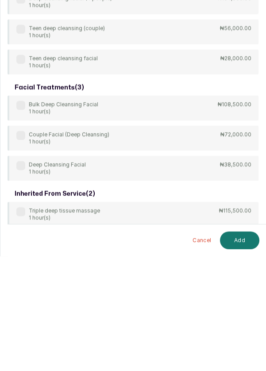
type input "Deep"
click at [20, 279] on div "body treatment: massage ( 9 ) 4Hands Deep Tissue Massage 45 mins ₦55,000.00 Bul…" at bounding box center [133, 86] width 251 height 570
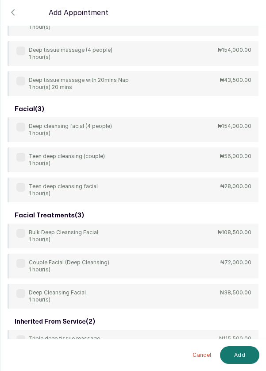
scroll to position [255, 0]
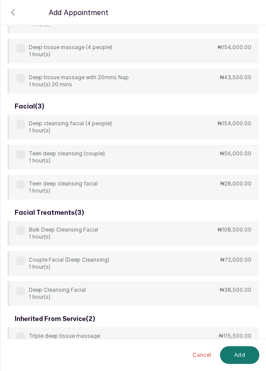
click at [18, 287] on label at bounding box center [20, 290] width 9 height 9
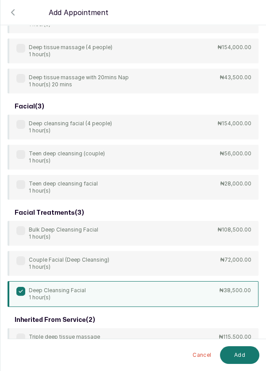
click at [240, 352] on button "Add" at bounding box center [239, 355] width 39 height 18
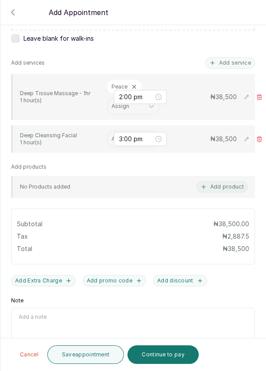
scroll to position [42, 0]
click at [111, 136] on input "text" at bounding box center [111, 139] width 1 height 6
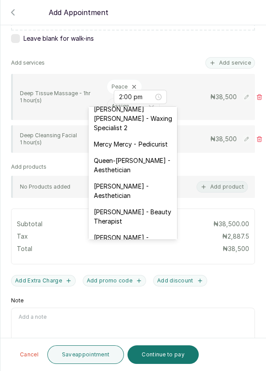
scroll to position [365, 0]
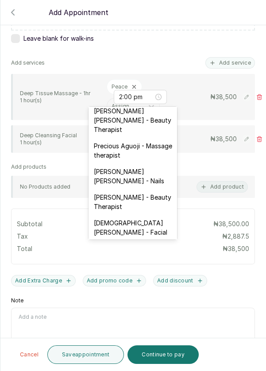
click at [164, 215] on div "[DEMOGRAPHIC_DATA][PERSON_NAME] - Facial" at bounding box center [132, 228] width 88 height 26
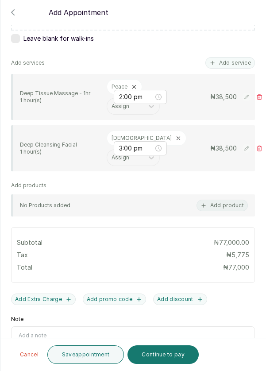
click at [259, 55] on div at bounding box center [133, 36] width 266 height 44
click at [261, 53] on div at bounding box center [133, 36] width 266 height 44
click at [259, 145] on icon at bounding box center [259, 148] width 6 height 6
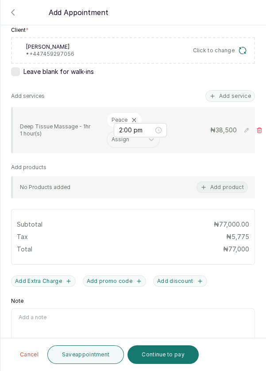
click at [258, 127] on icon at bounding box center [259, 129] width 5 height 5
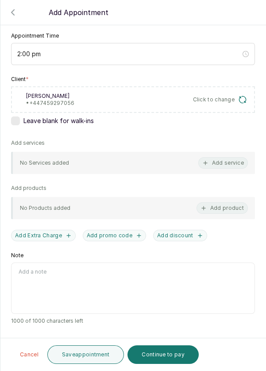
scroll to position [78, 0]
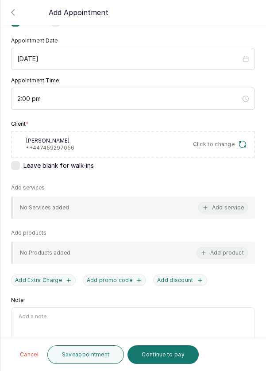
click at [231, 202] on button "Add service" at bounding box center [223, 207] width 50 height 11
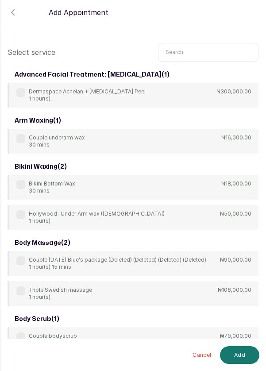
scroll to position [0, 0]
click at [199, 49] on input "text" at bounding box center [208, 51] width 100 height 19
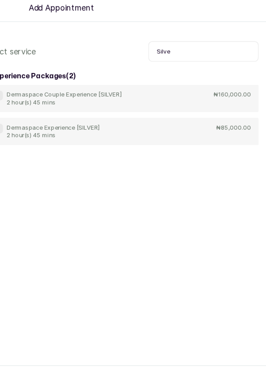
type input "Silve"
click at [66, 123] on p "Dermaspace Experience [SILVER]" at bounding box center [71, 121] width 85 height 7
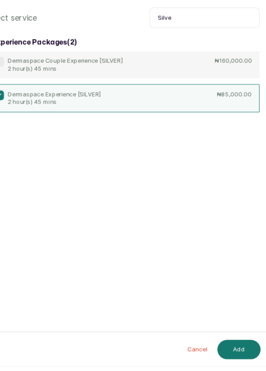
scroll to position [0, 0]
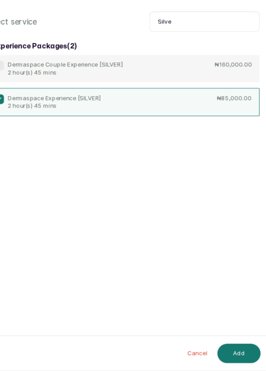
click at [243, 364] on button "Add" at bounding box center [239, 355] width 39 height 18
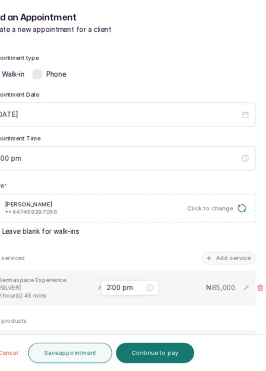
click at [111, 294] on input "text" at bounding box center [111, 295] width 1 height 6
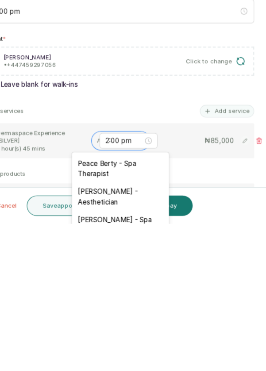
scroll to position [25, 0]
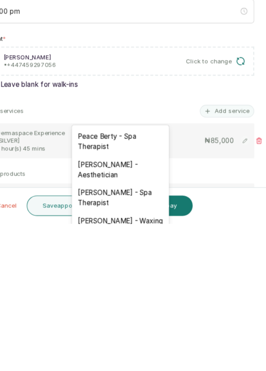
click at [129, 294] on div "Peace Berty - Spa Therapist" at bounding box center [132, 296] width 88 height 26
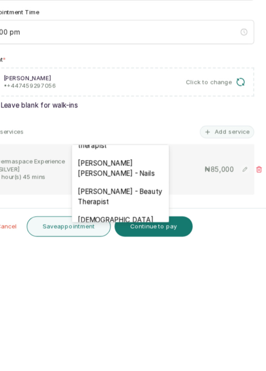
scroll to position [402, 0]
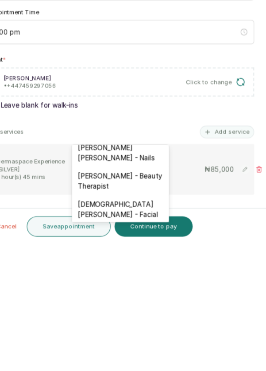
click at [157, 326] on div "[DEMOGRAPHIC_DATA][PERSON_NAME] - Facial" at bounding box center [132, 339] width 88 height 26
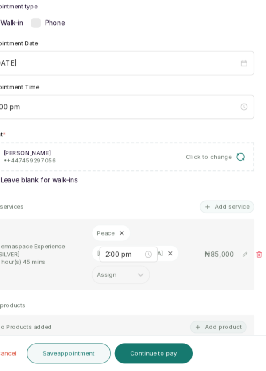
scroll to position [49, 0]
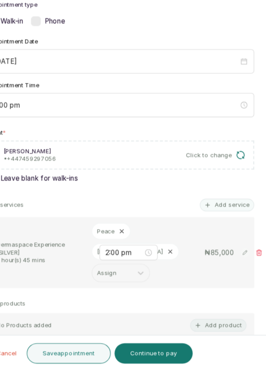
click at [100, 358] on button "Save appointment" at bounding box center [85, 354] width 77 height 19
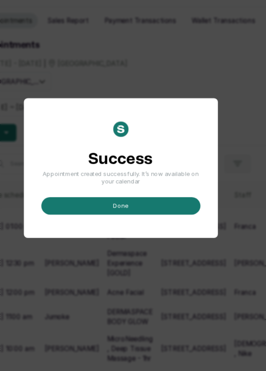
click at [142, 228] on button "done" at bounding box center [133, 220] width 145 height 16
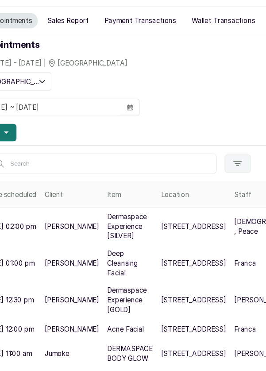
click at [32, 155] on button "Add" at bounding box center [21, 153] width 34 height 16
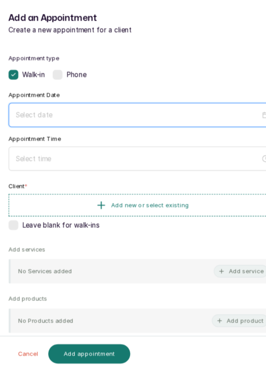
click at [154, 136] on input at bounding box center [128, 137] width 223 height 10
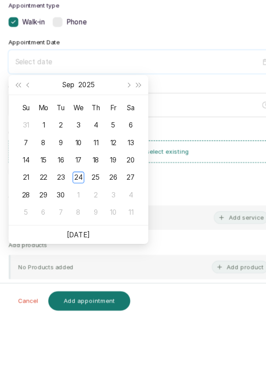
scroll to position [2, 0]
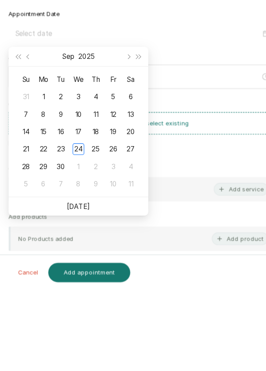
click at [92, 247] on div "25" at bounding box center [90, 242] width 11 height 11
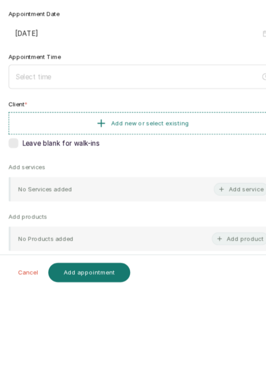
type input "[DATE]"
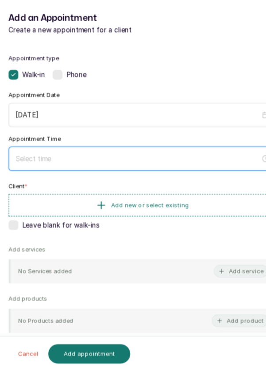
click at [137, 177] on input at bounding box center [128, 177] width 223 height 10
